Goal: Task Accomplishment & Management: Use online tool/utility

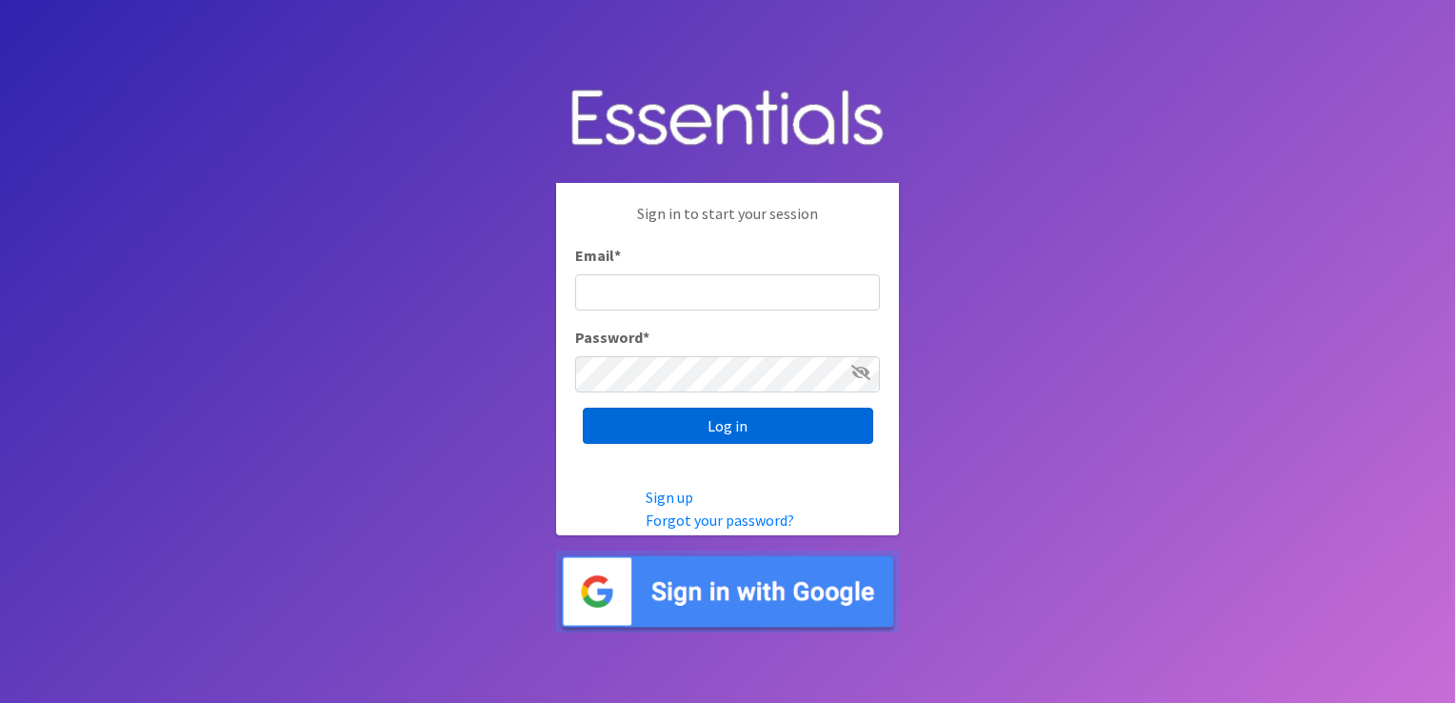
type input "[EMAIL_ADDRESS][DOMAIN_NAME]"
click at [707, 430] on input "Log in" at bounding box center [728, 425] width 290 height 36
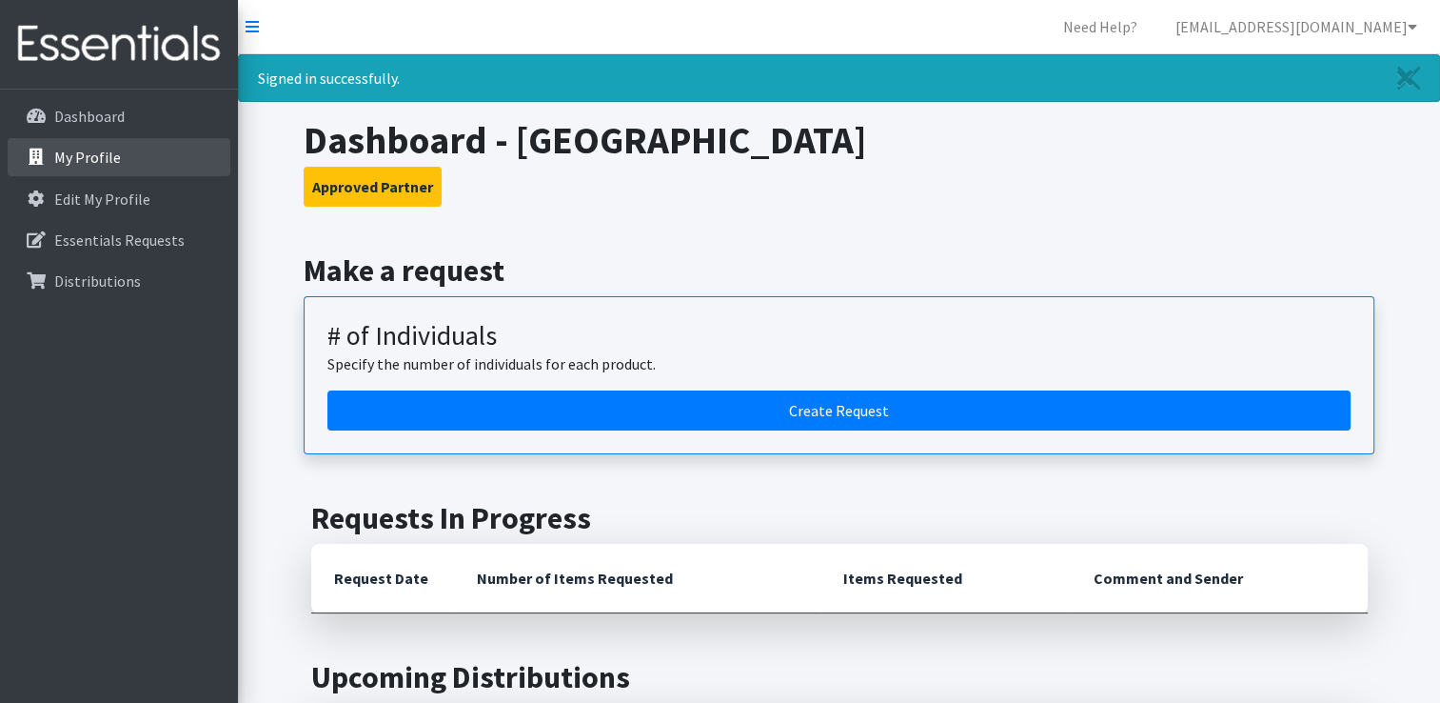
click at [91, 156] on p "My Profile" at bounding box center [87, 157] width 67 height 19
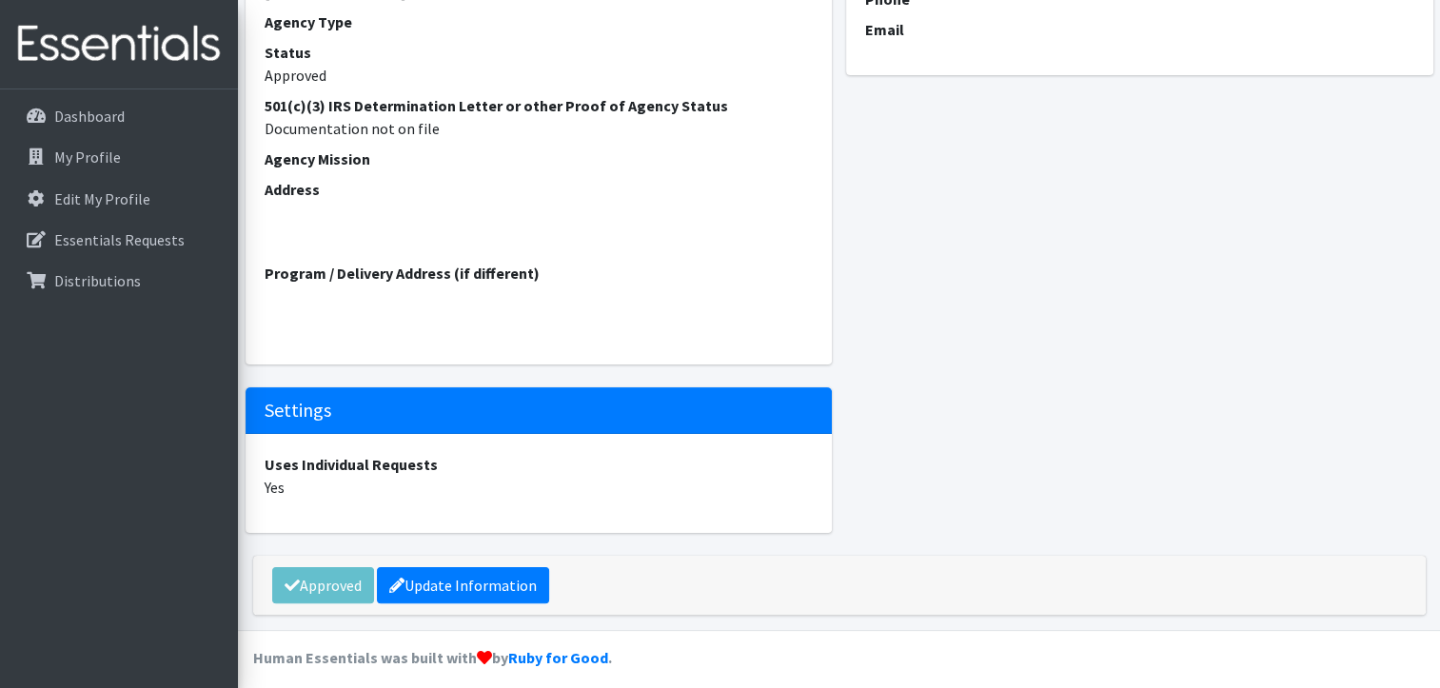
scroll to position [318, 0]
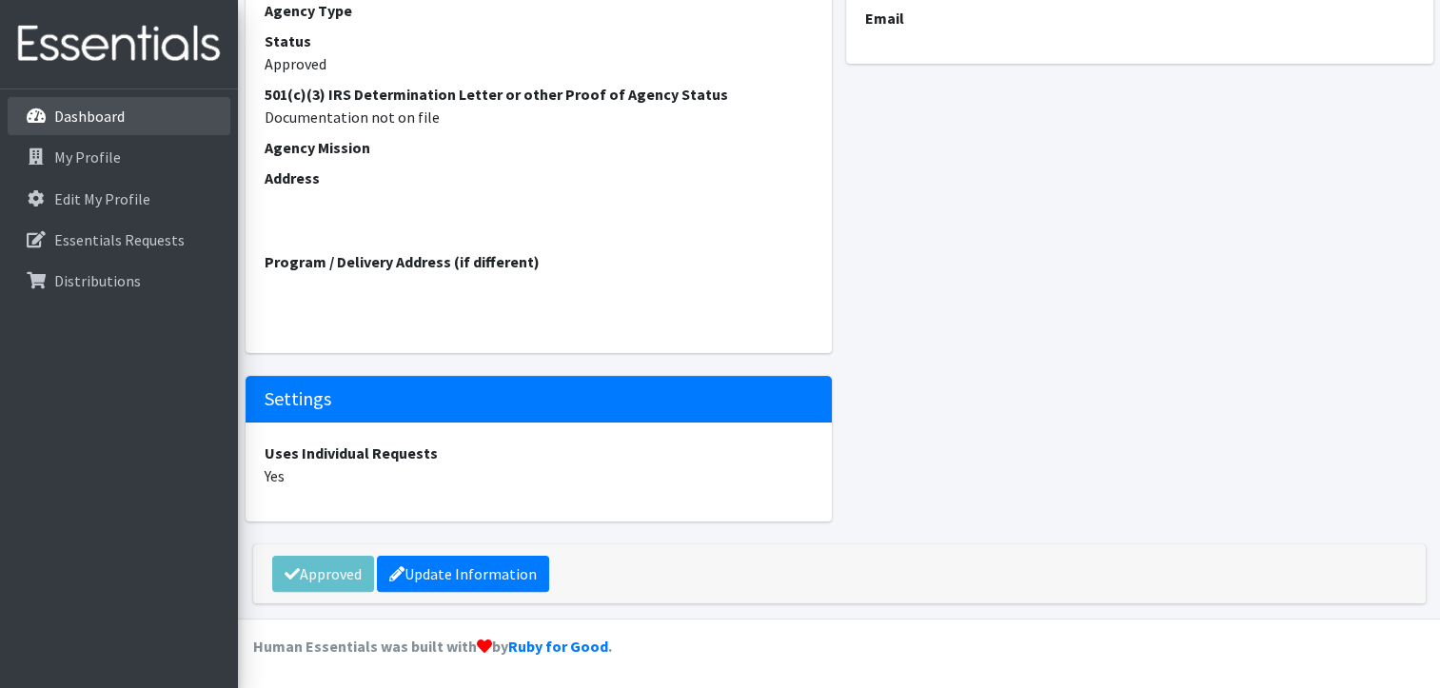
click at [84, 116] on p "Dashboard" at bounding box center [89, 116] width 70 height 19
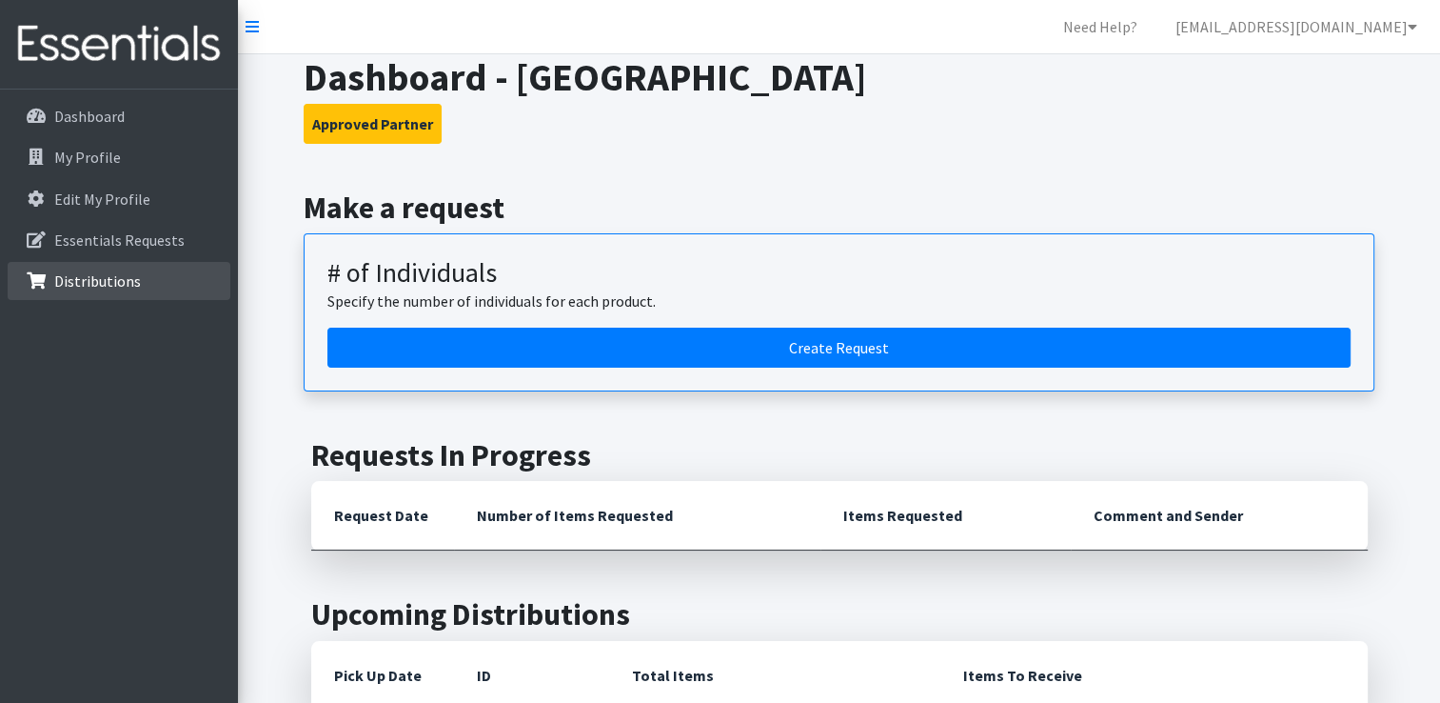
click at [94, 276] on p "Distributions" at bounding box center [97, 280] width 87 height 19
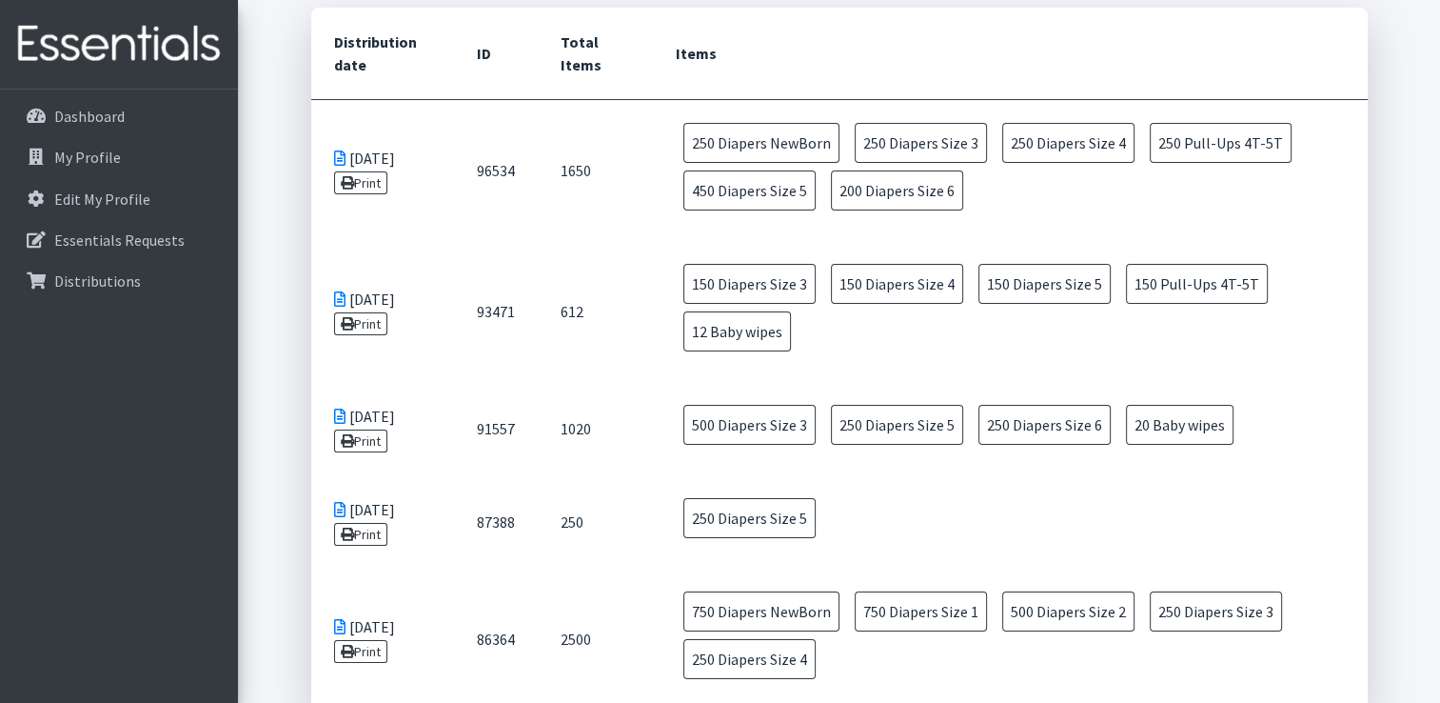
scroll to position [272, 0]
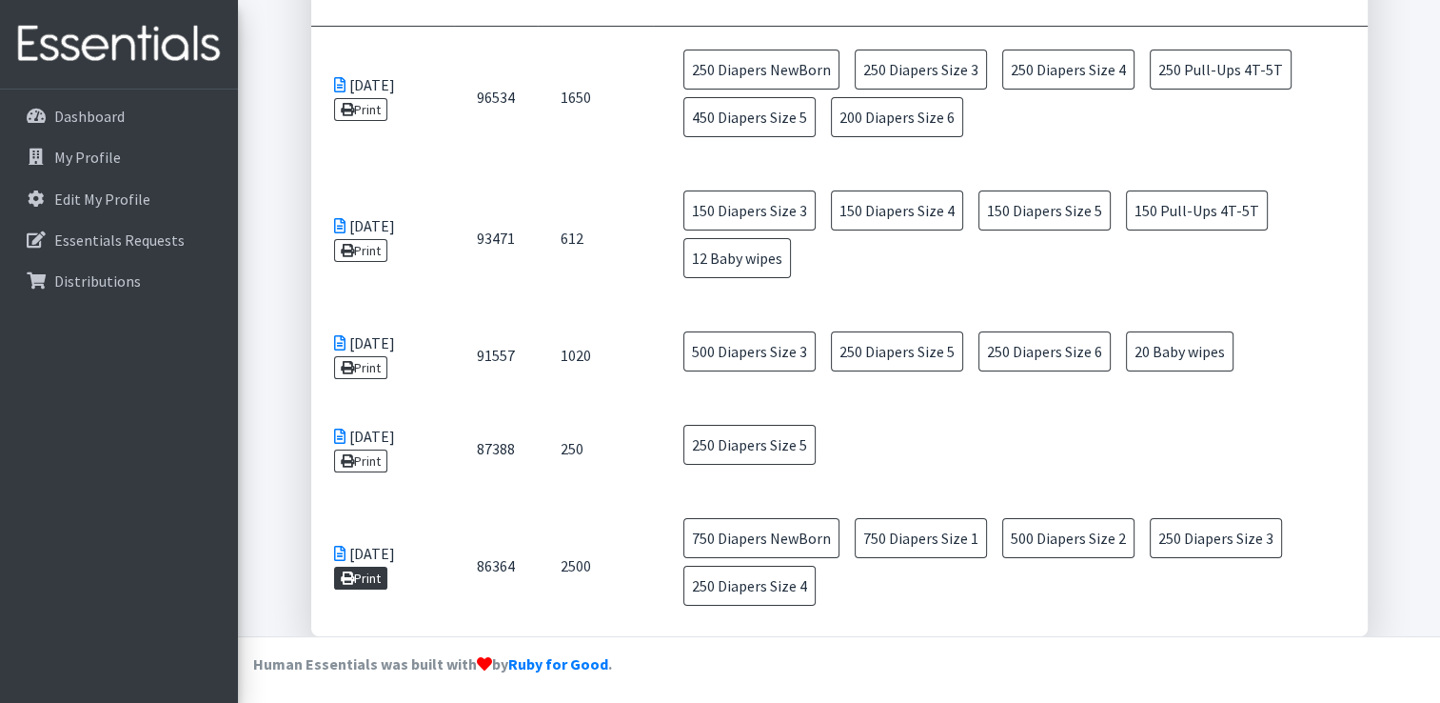
click at [368, 576] on link "Print" at bounding box center [361, 577] width 54 height 23
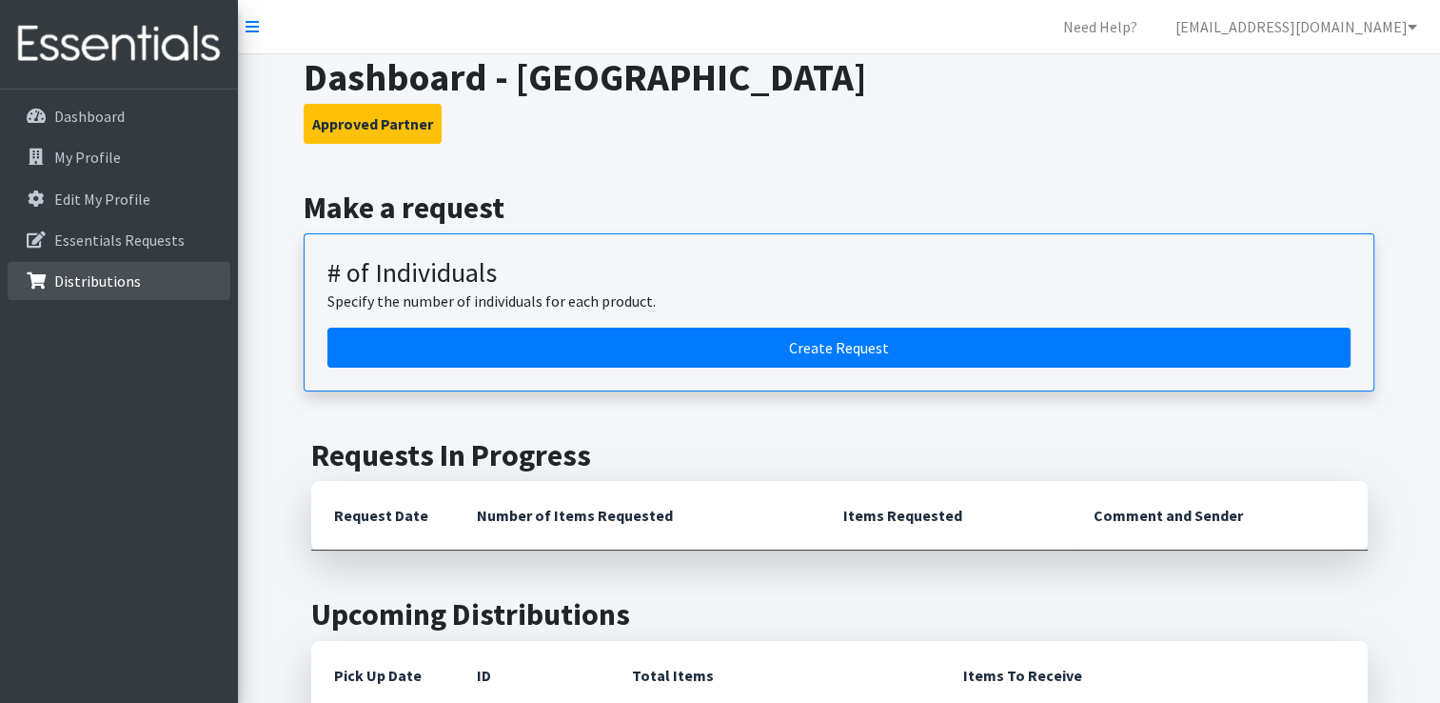
click at [109, 284] on p "Distributions" at bounding box center [97, 280] width 87 height 19
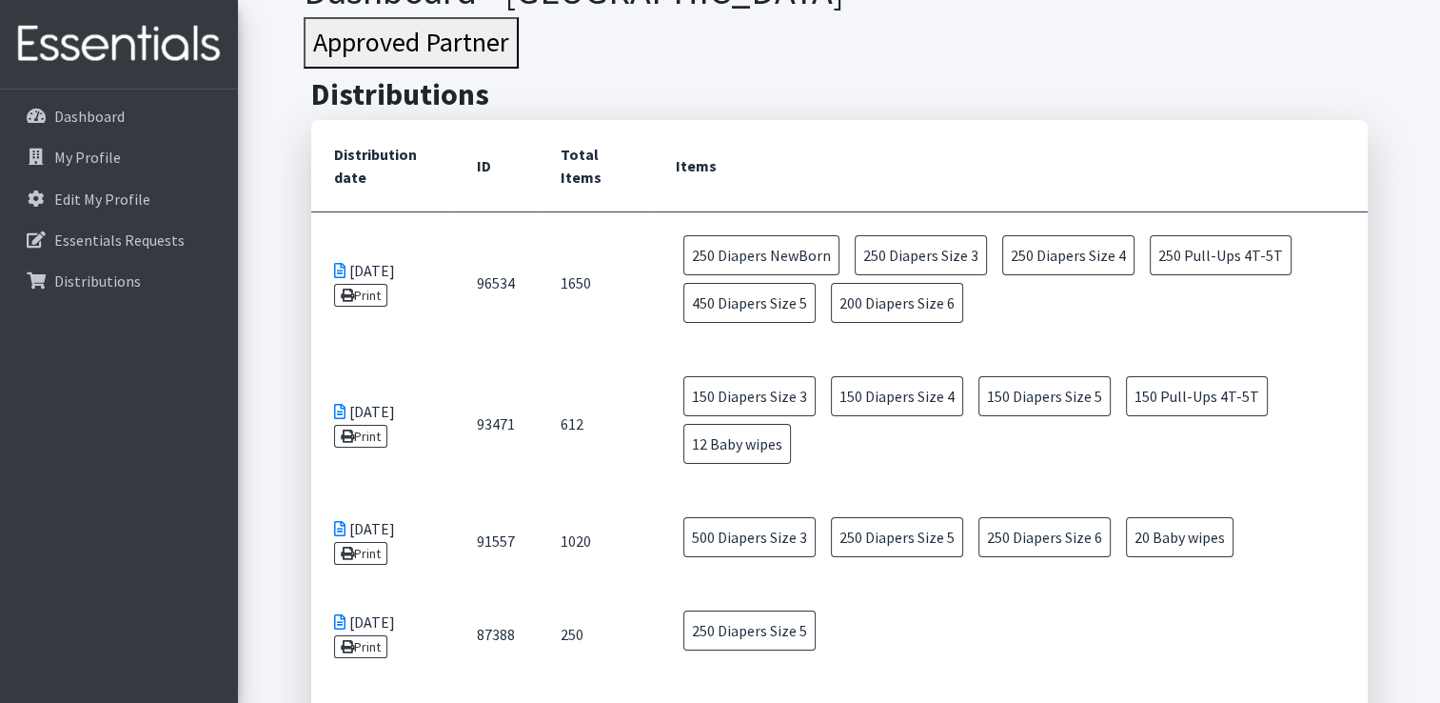
scroll to position [272, 0]
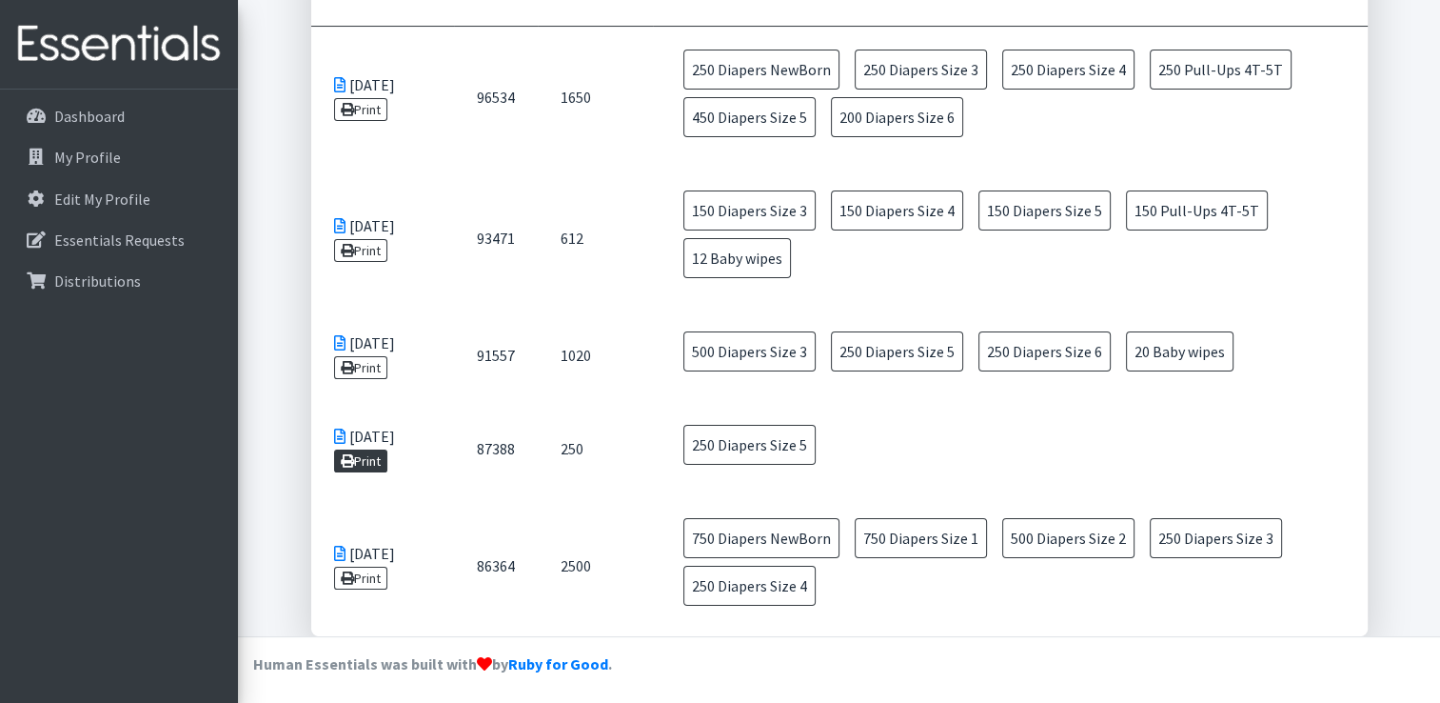
click at [382, 463] on link "Print" at bounding box center [361, 460] width 54 height 23
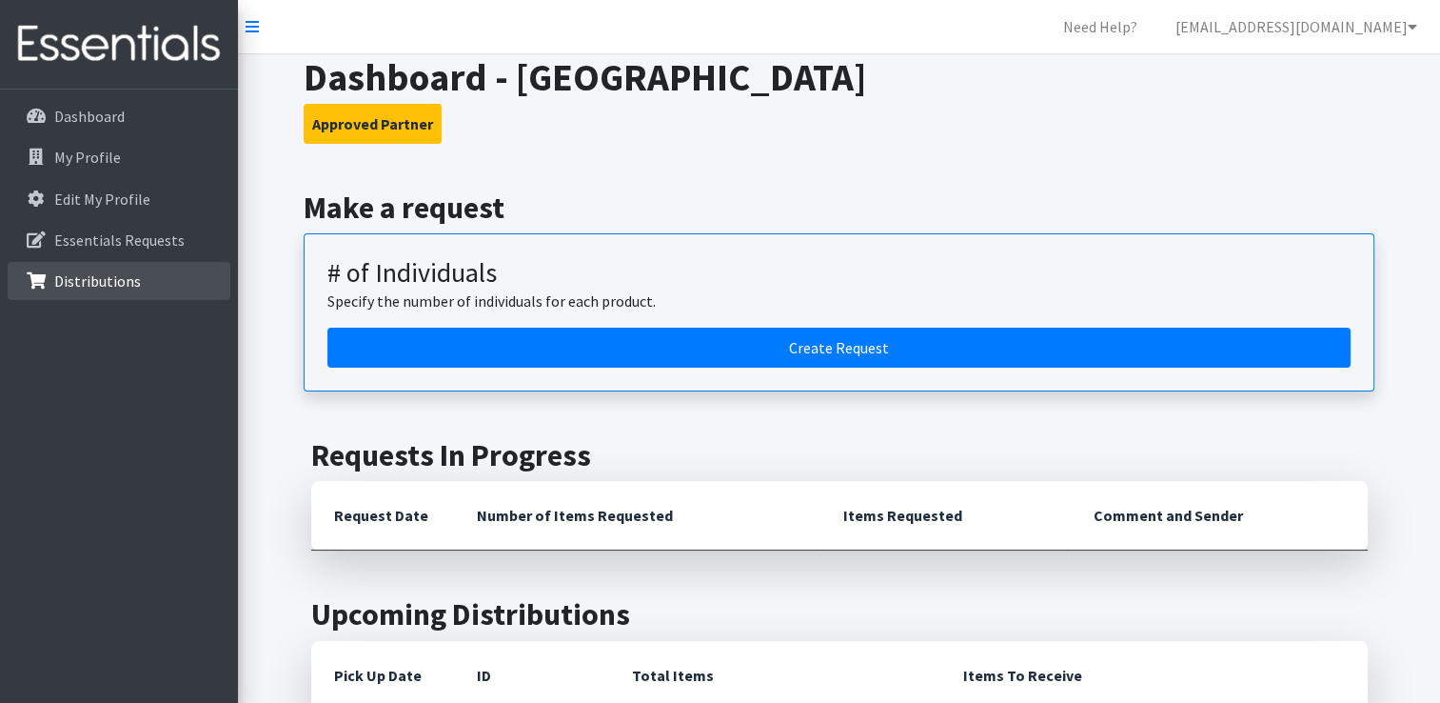
click at [107, 278] on p "Distributions" at bounding box center [97, 280] width 87 height 19
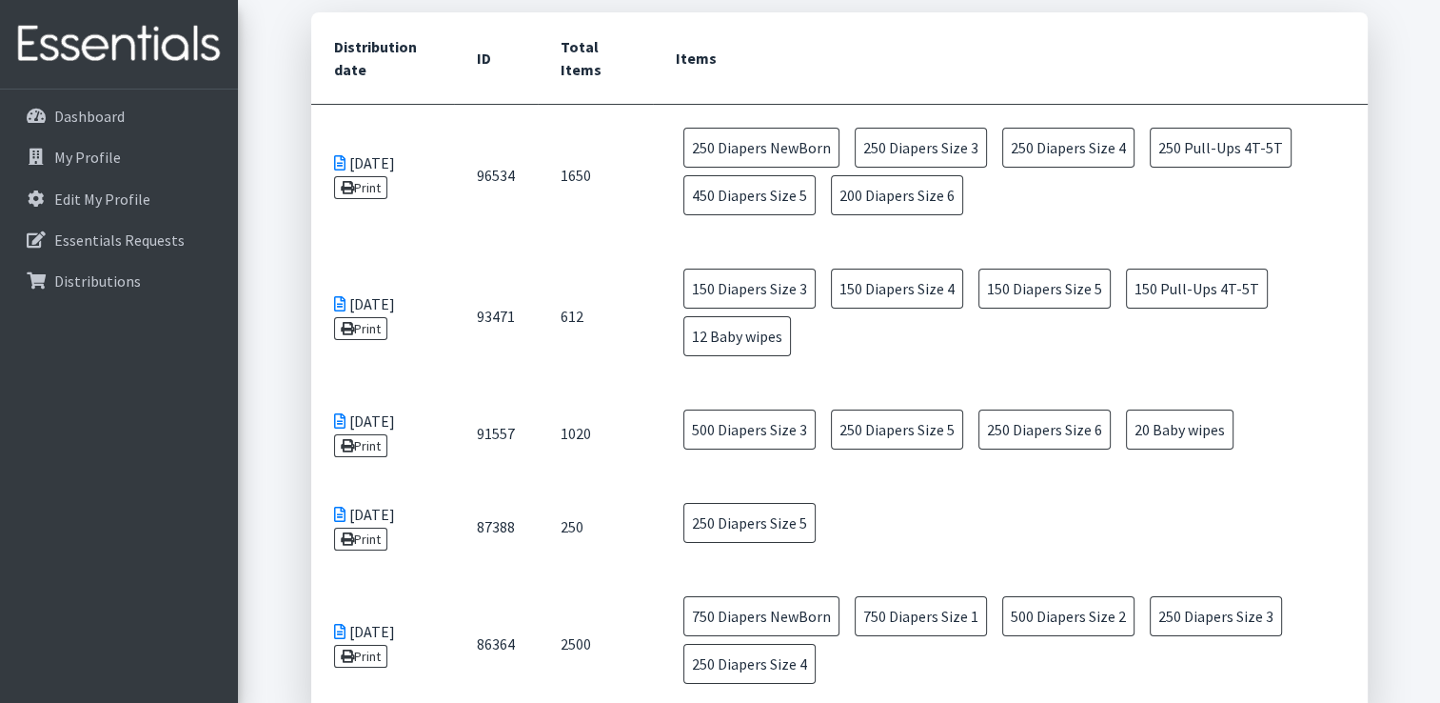
scroll to position [272, 0]
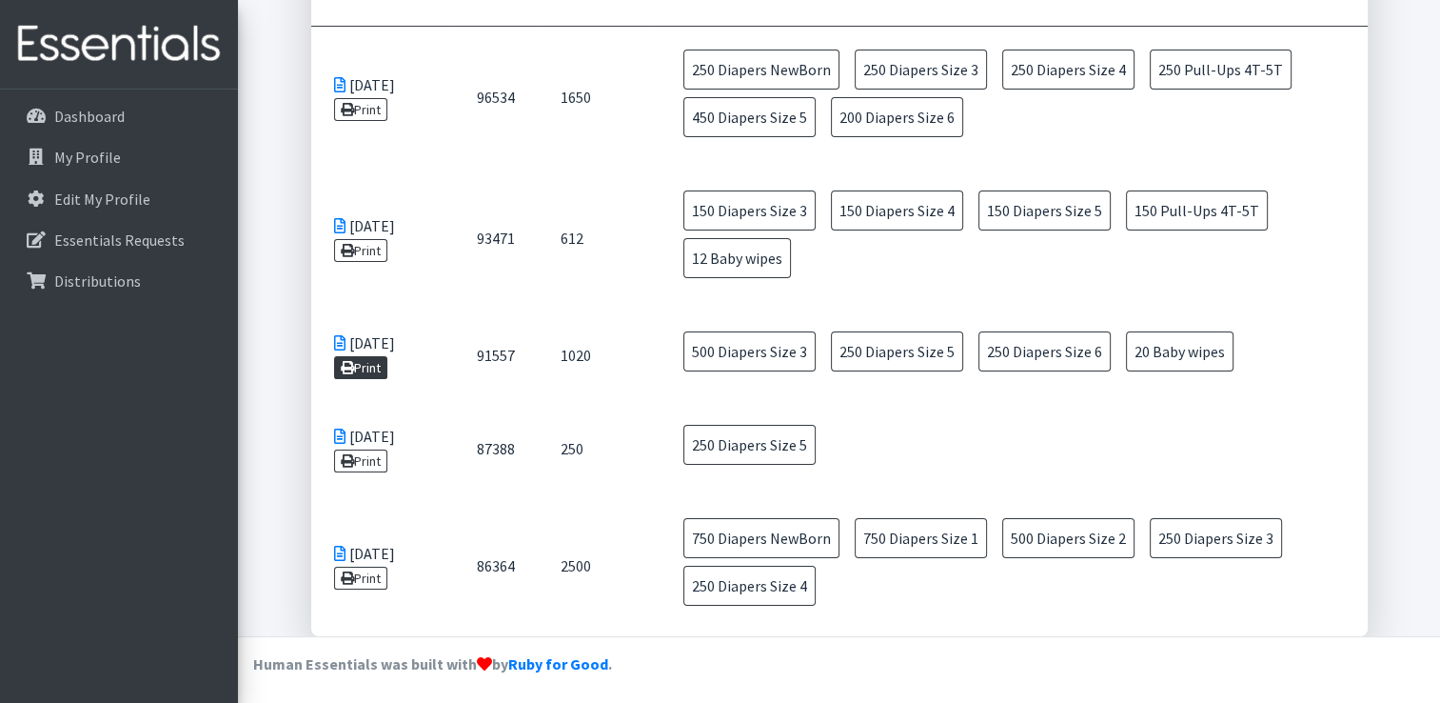
click at [366, 369] on link "Print" at bounding box center [361, 367] width 54 height 23
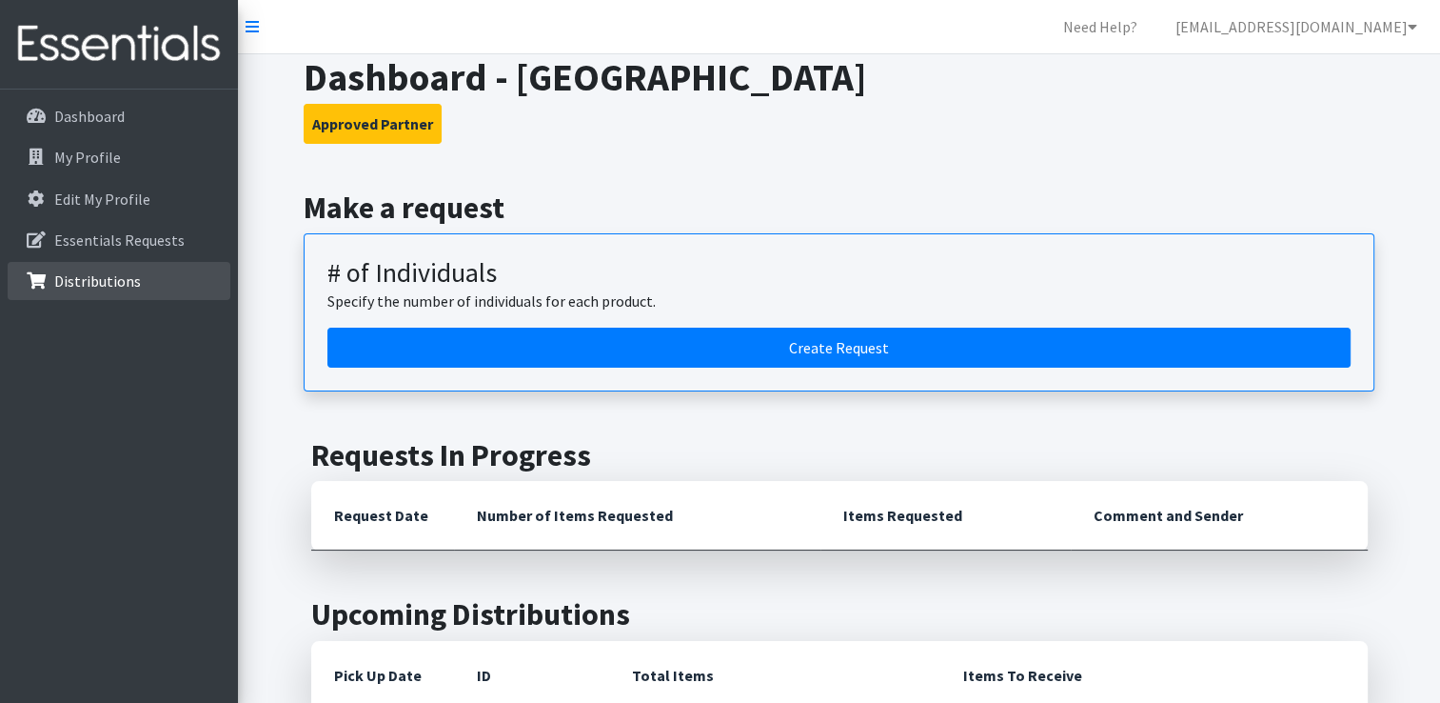
drag, startPoint x: 109, startPoint y: 278, endPoint x: 145, endPoint y: 280, distance: 36.2
click at [109, 278] on p "Distributions" at bounding box center [97, 280] width 87 height 19
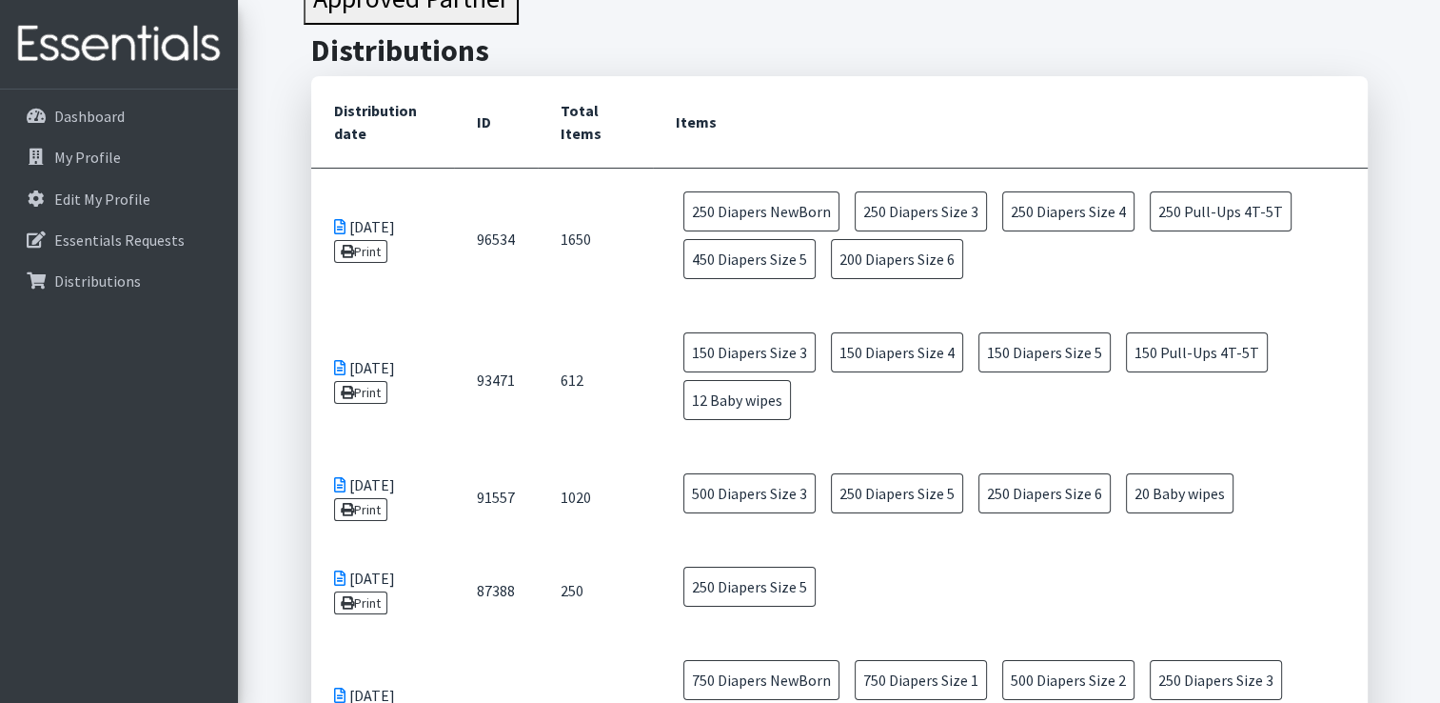
scroll to position [272, 0]
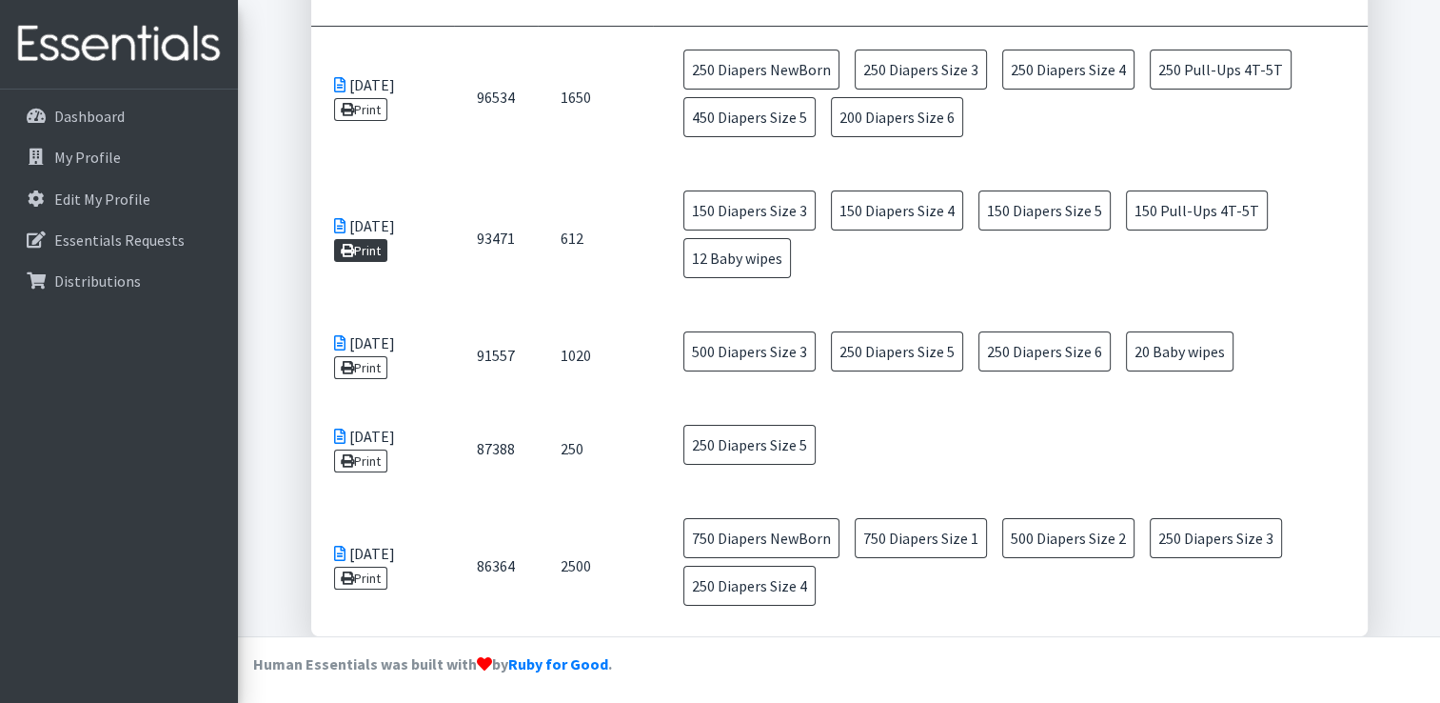
click at [369, 246] on link "Print" at bounding box center [361, 250] width 54 height 23
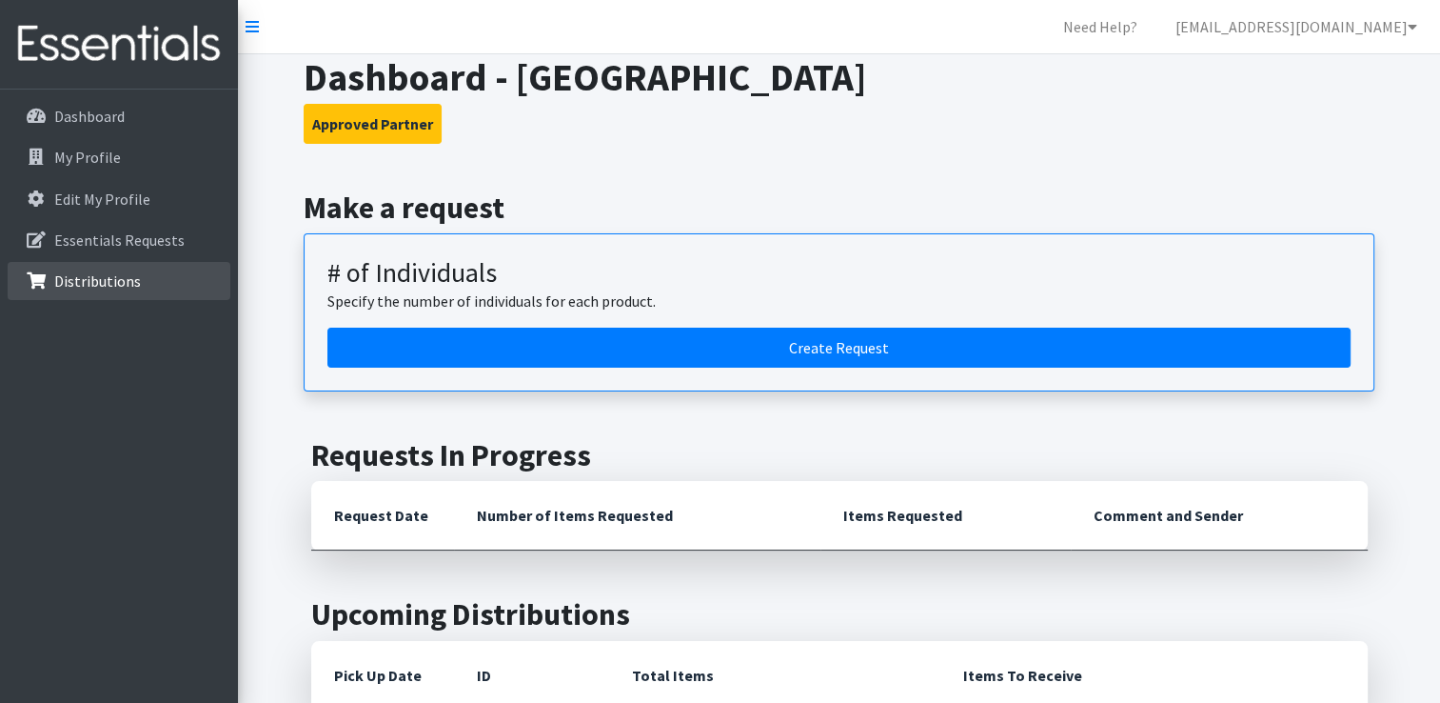
click at [88, 280] on p "Distributions" at bounding box center [97, 280] width 87 height 19
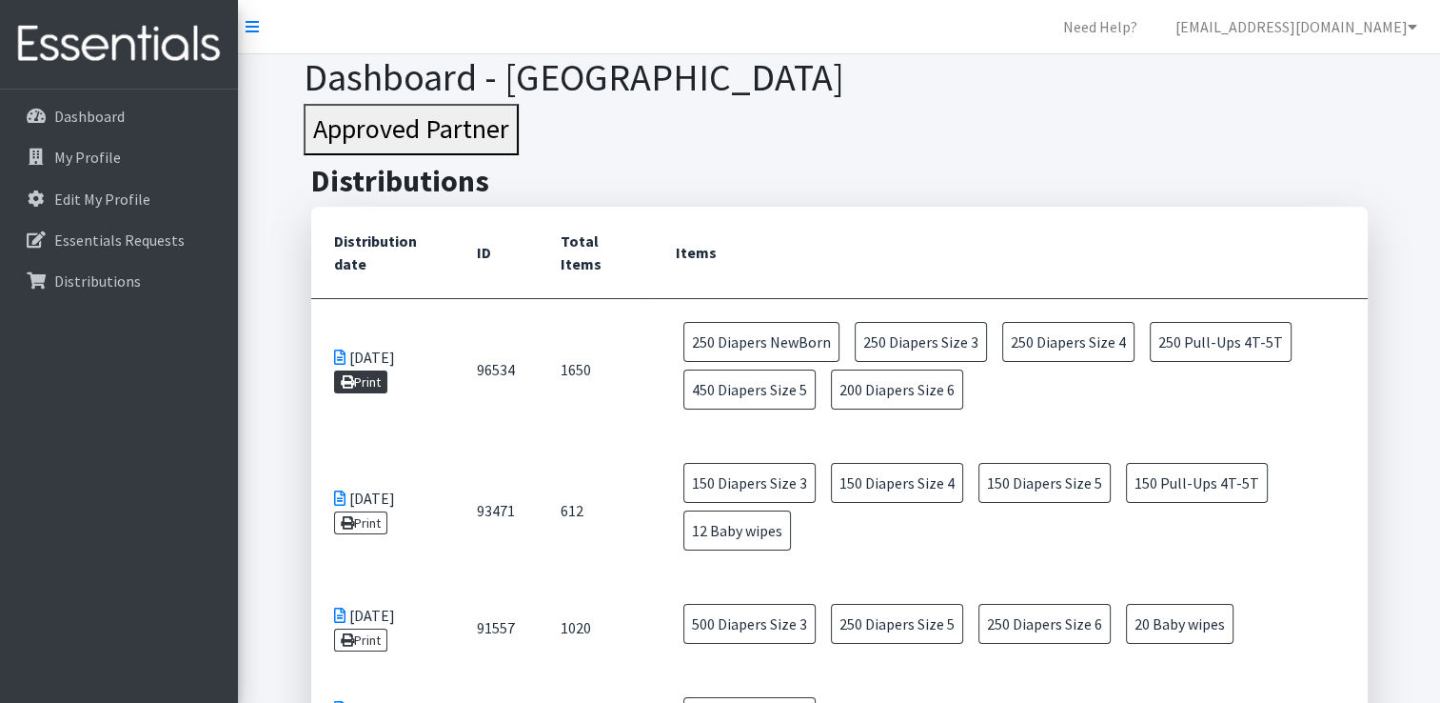
click at [378, 381] on link "Print" at bounding box center [361, 381] width 54 height 23
